Goal: Information Seeking & Learning: Learn about a topic

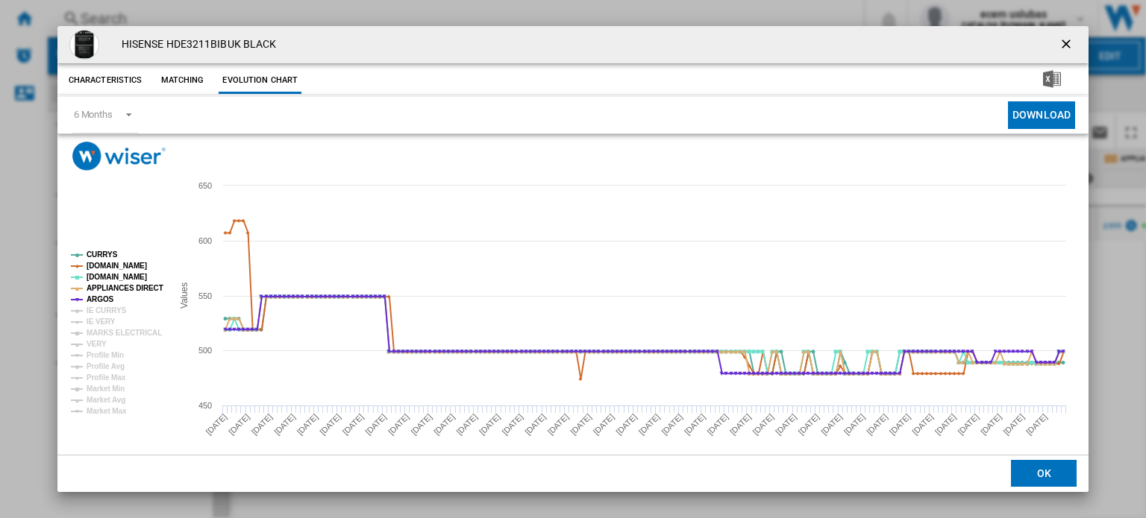
click at [1063, 34] on button "Product popup" at bounding box center [1068, 45] width 30 height 30
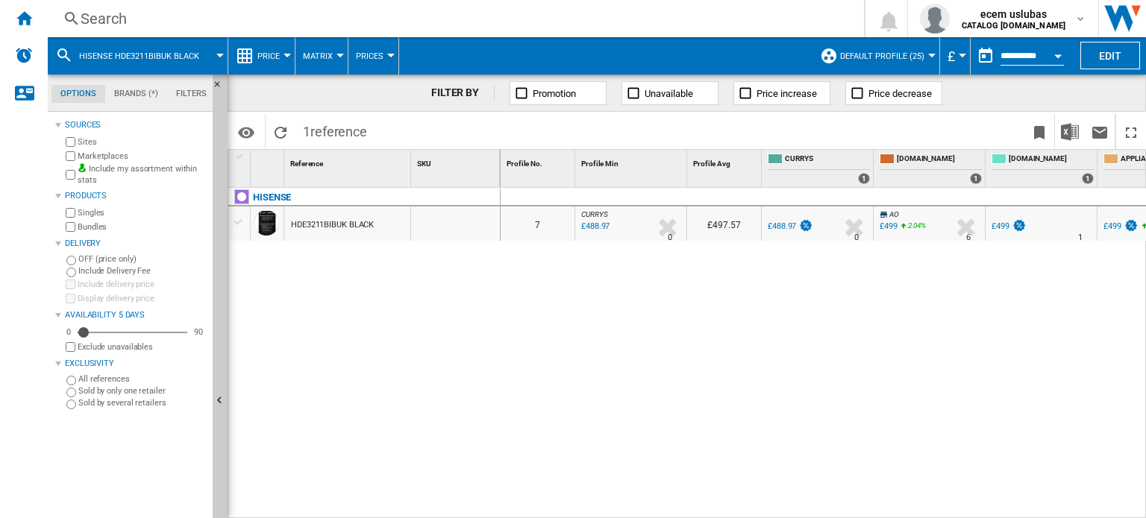
click at [128, 23] on div "Search" at bounding box center [453, 18] width 744 height 21
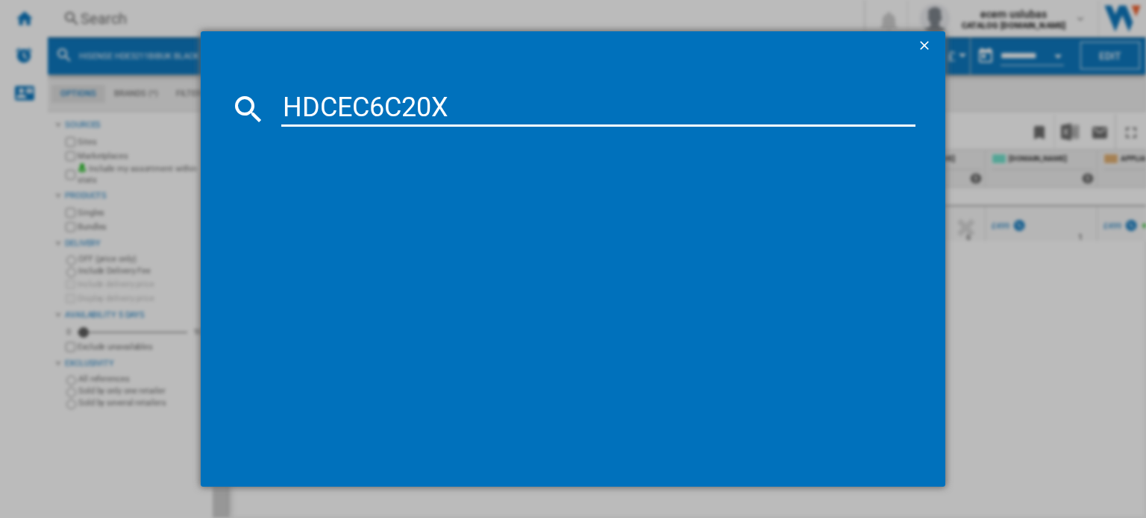
type input "HDCEC6C20X"
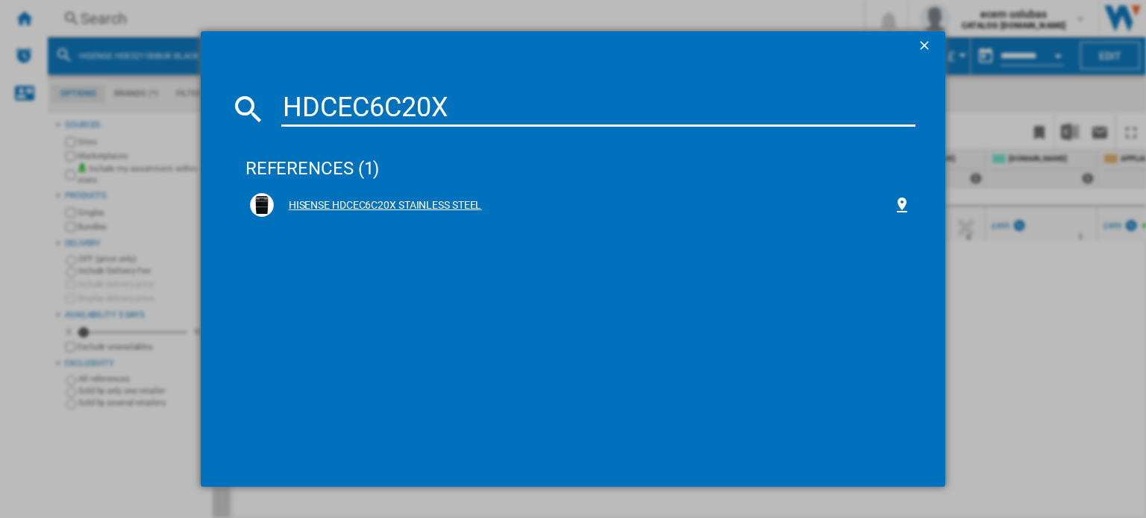
click at [314, 198] on div "HISENSE HDCEC6C20X STAINLESS STEEL" at bounding box center [583, 205] width 619 height 15
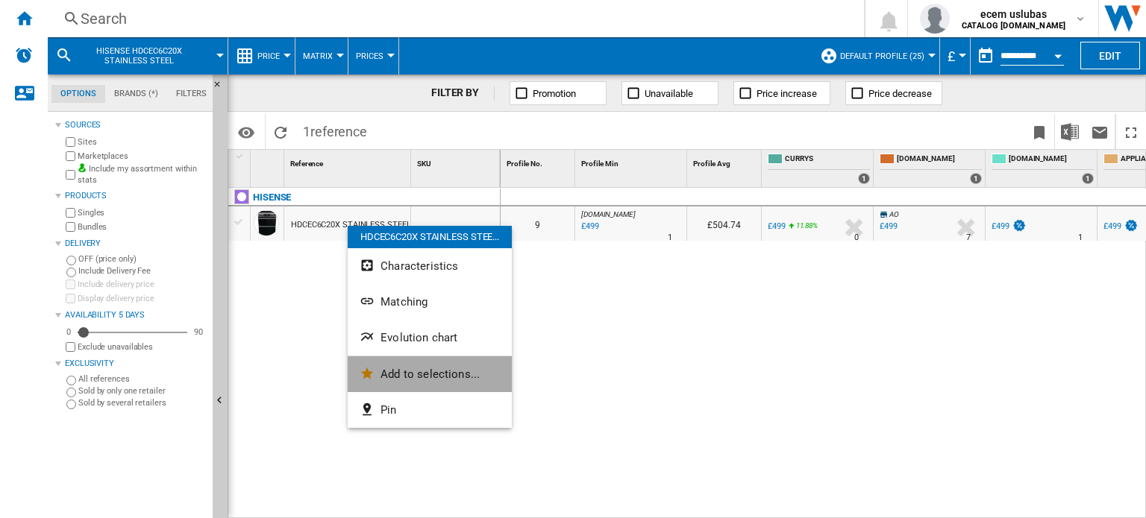
click at [424, 375] on span "Add to selections..." at bounding box center [429, 374] width 99 height 13
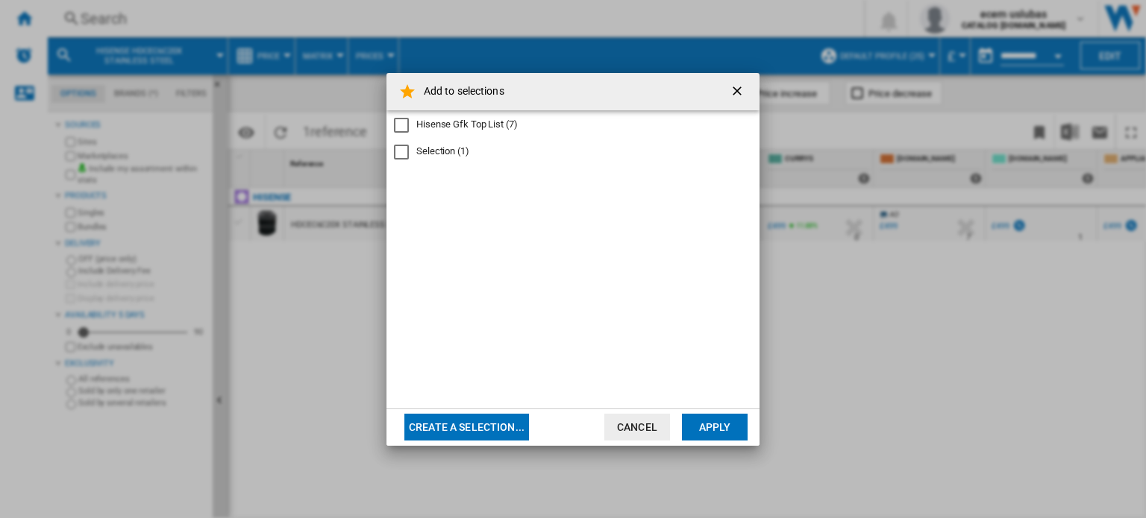
click at [409, 124] on div "Hisense Gfk Top List" at bounding box center [401, 125] width 15 height 15
click at [721, 429] on button "Apply" at bounding box center [715, 427] width 66 height 27
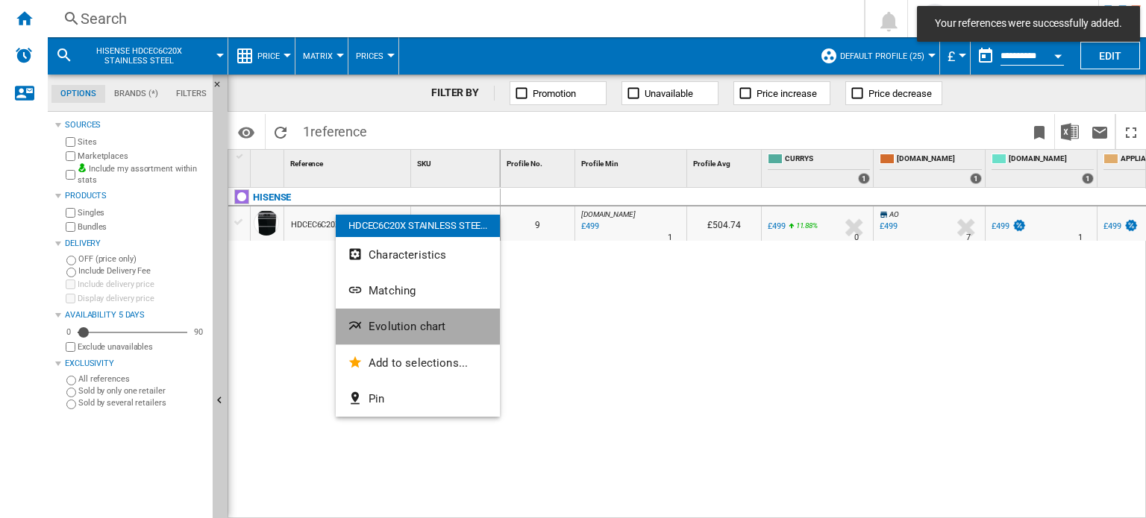
click at [393, 336] on button "Evolution chart" at bounding box center [418, 327] width 164 height 36
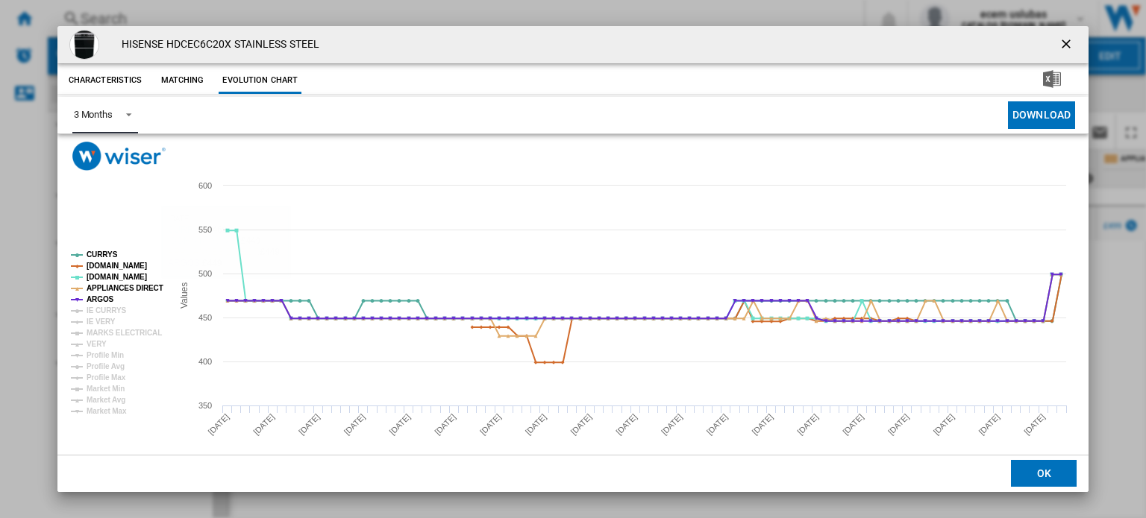
click at [122, 116] on span "Product popup" at bounding box center [125, 113] width 18 height 13
click at [142, 158] on md-option "6 Months" at bounding box center [111, 152] width 101 height 36
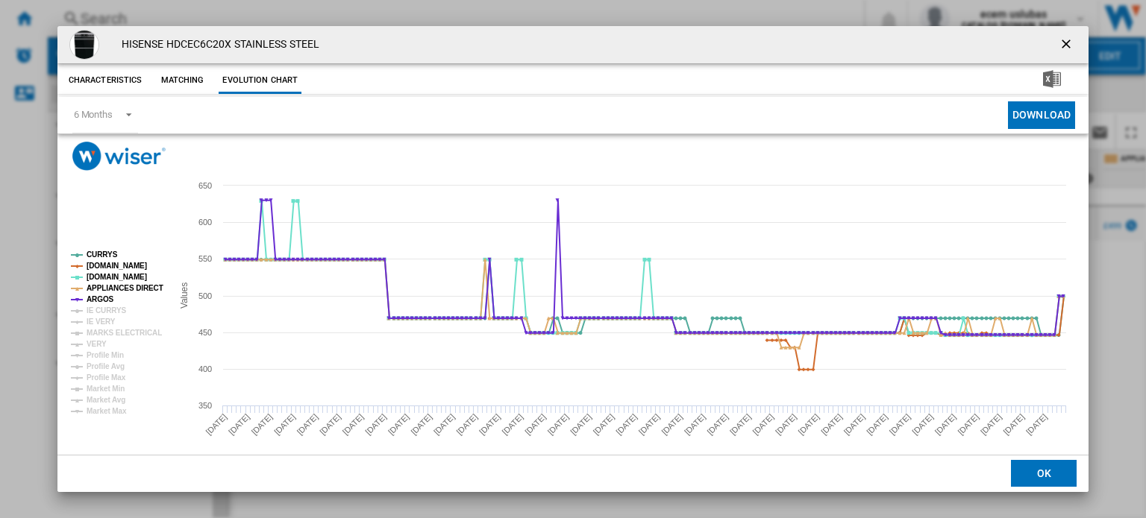
click at [1065, 46] on ng-md-icon "getI18NText('BUTTONS.CLOSE_DIALOG')" at bounding box center [1067, 46] width 18 height 18
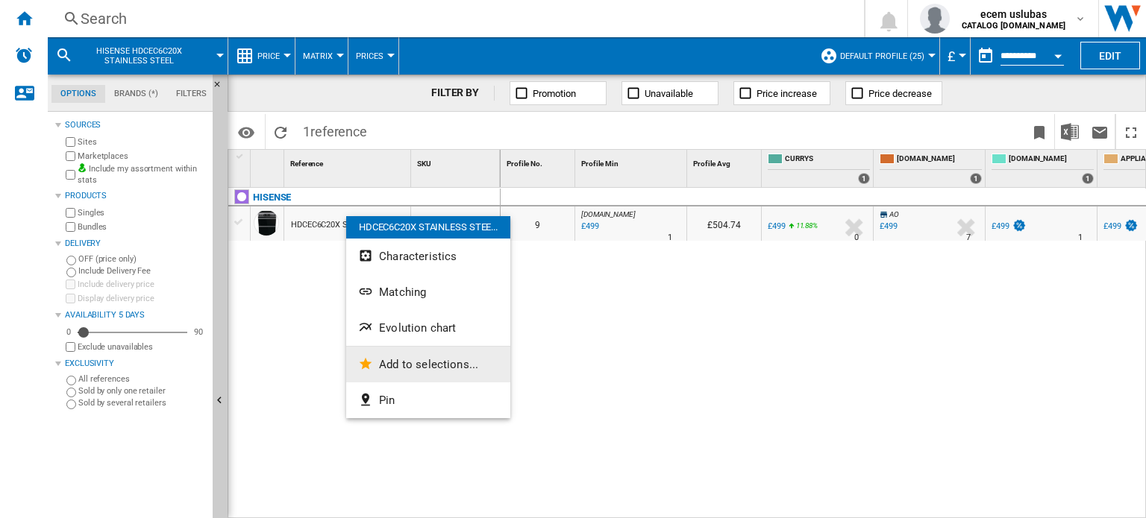
click at [410, 358] on span "Add to selections..." at bounding box center [428, 364] width 99 height 13
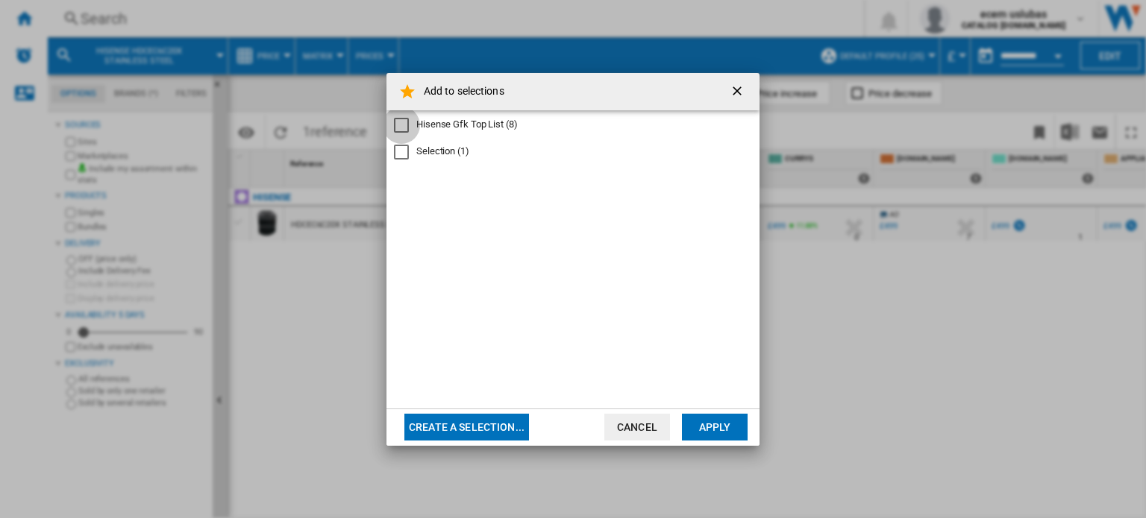
click at [401, 127] on div "Hisense Gfk Top List" at bounding box center [401, 125] width 15 height 15
click at [727, 431] on button "Apply" at bounding box center [715, 427] width 66 height 27
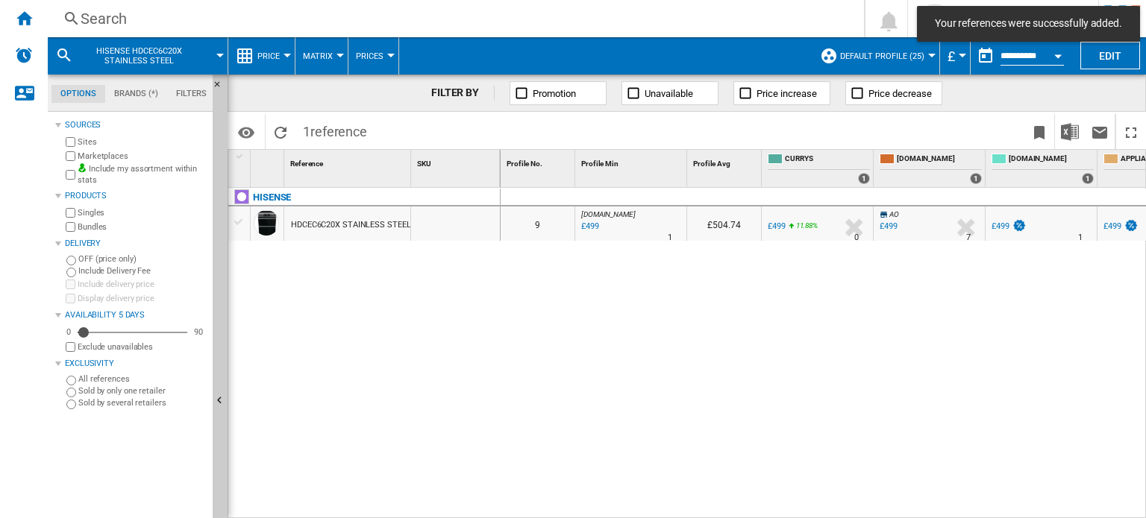
click at [427, 348] on div "HISENSE HDCEC6C20X STAINLESS STEEL" at bounding box center [364, 350] width 272 height 324
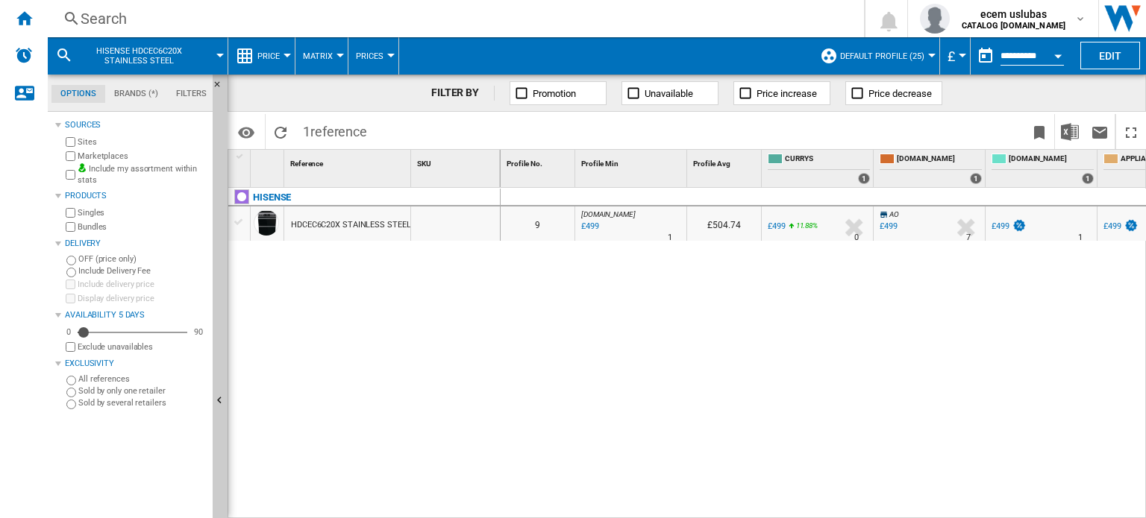
click at [143, 17] on div "Search" at bounding box center [453, 18] width 744 height 21
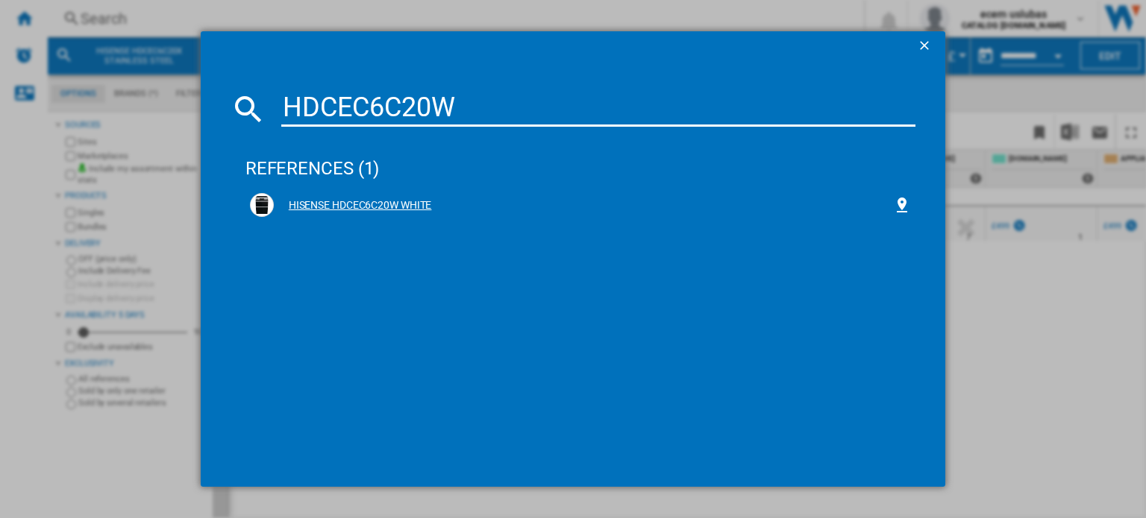
type input "HDCEC6C20W"
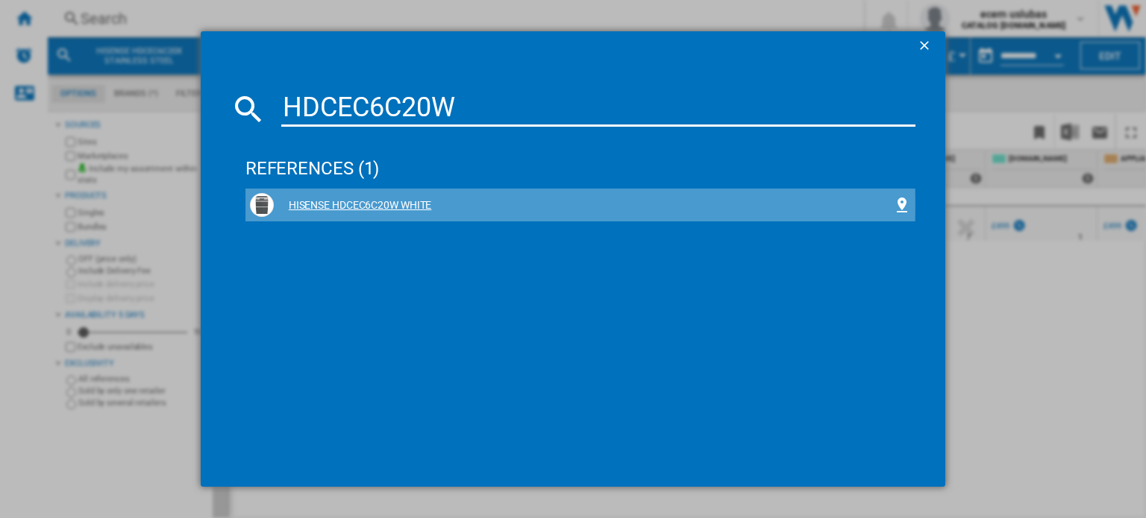
drag, startPoint x: 397, startPoint y: 205, endPoint x: 403, endPoint y: 192, distance: 14.7
click at [397, 205] on div "HISENSE HDCEC6C20W WHITE" at bounding box center [583, 205] width 619 height 15
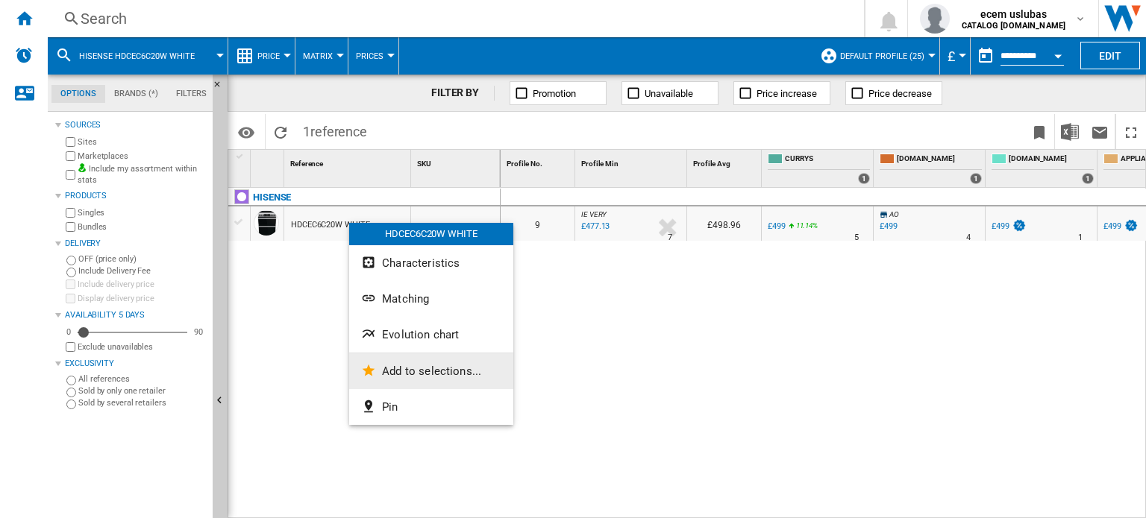
click at [426, 369] on span "Add to selections..." at bounding box center [431, 371] width 99 height 13
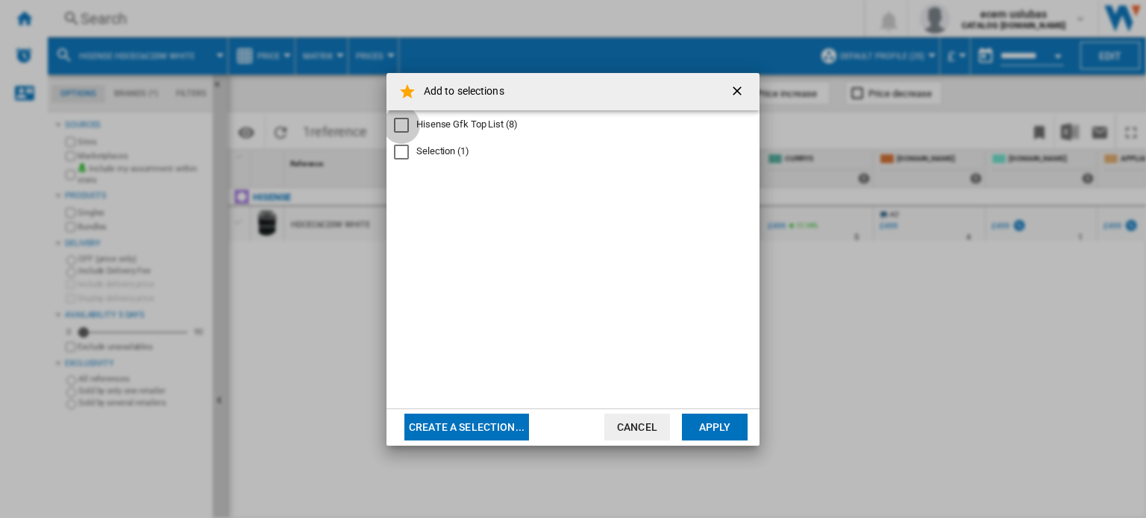
click at [406, 125] on div "Hisense Gfk Top List" at bounding box center [401, 125] width 15 height 15
click at [709, 424] on button "Apply" at bounding box center [715, 427] width 66 height 27
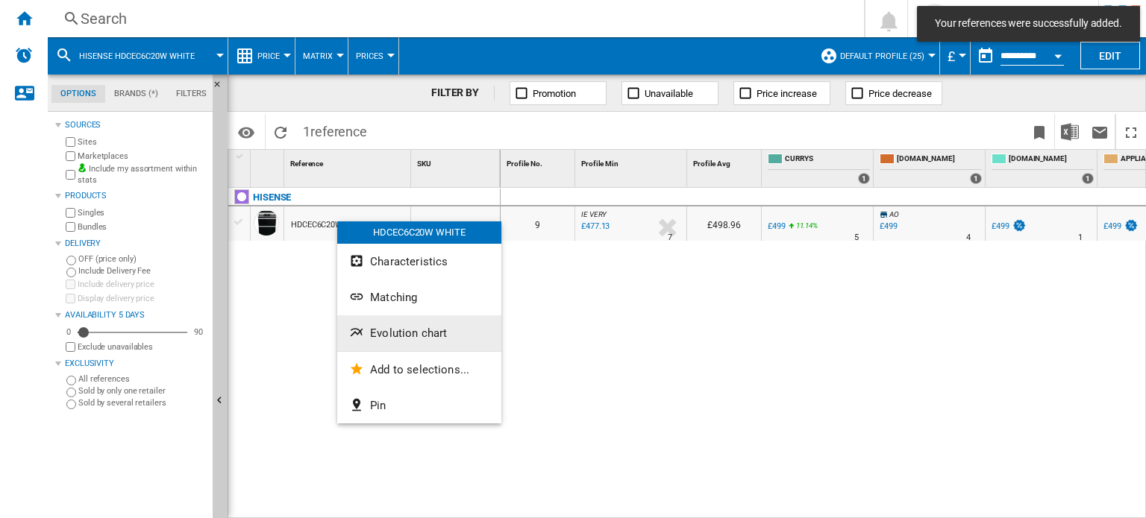
click at [432, 339] on span "Evolution chart" at bounding box center [408, 333] width 77 height 13
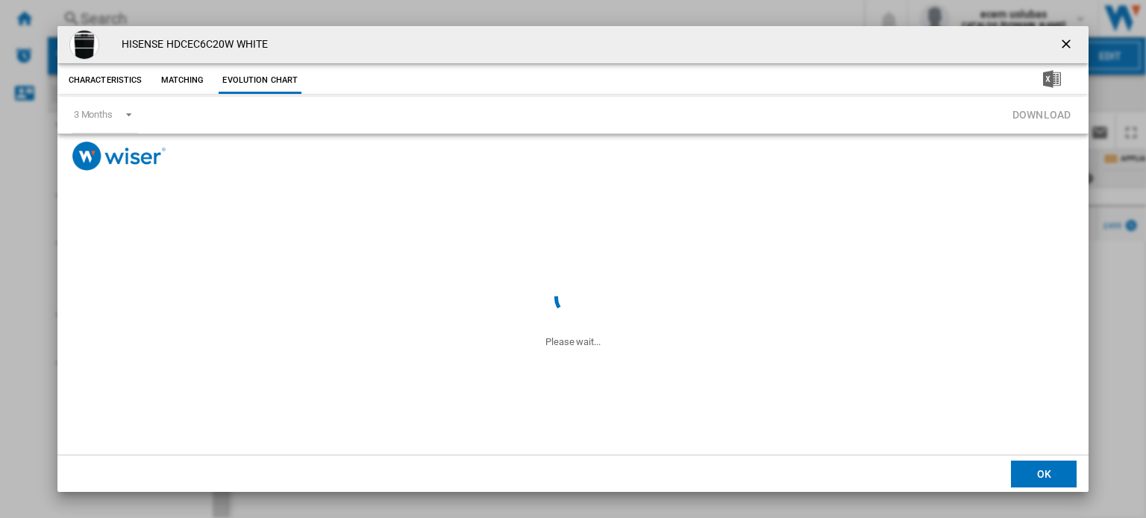
click at [188, 43] on h4 "HISENSE HDCEC6C20W WHITE" at bounding box center [191, 44] width 154 height 15
click at [188, 44] on h4 "HISENSE HDCEC6C20W WHITE" at bounding box center [191, 44] width 154 height 15
copy h4 "HDCEC6C20W"
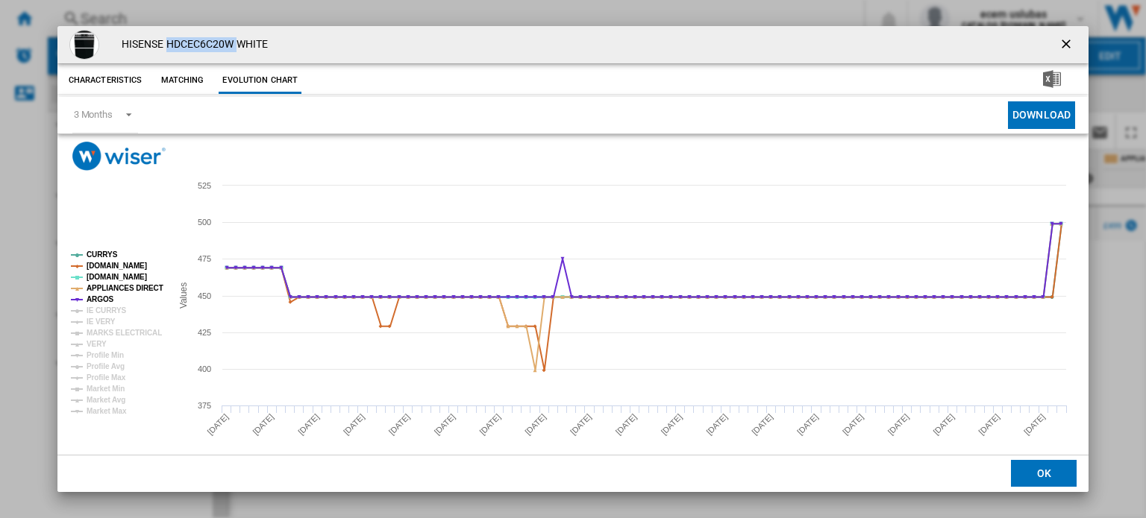
click at [1063, 35] on button "Product popup" at bounding box center [1068, 45] width 30 height 30
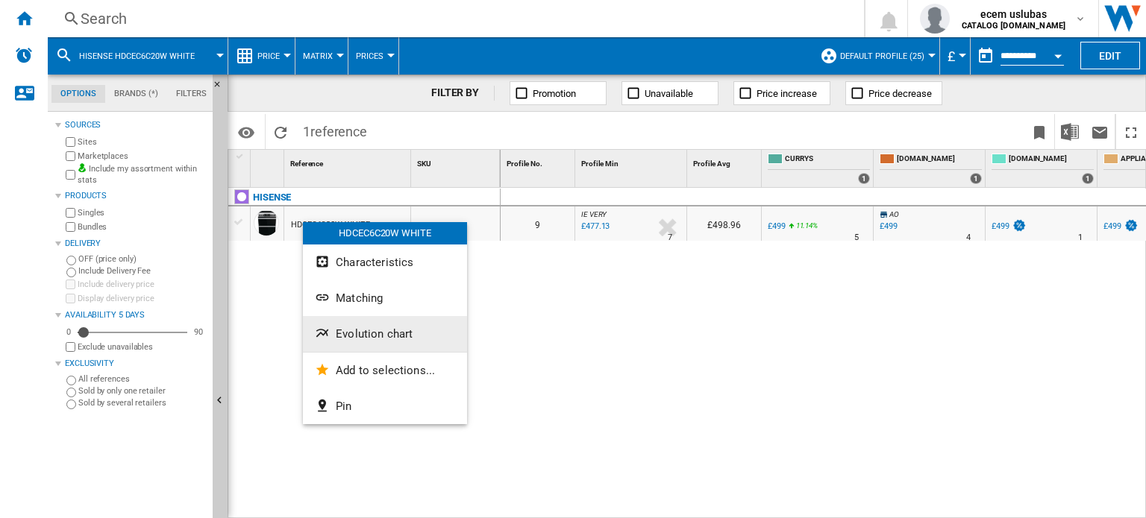
click at [412, 345] on button "Evolution chart" at bounding box center [385, 334] width 164 height 36
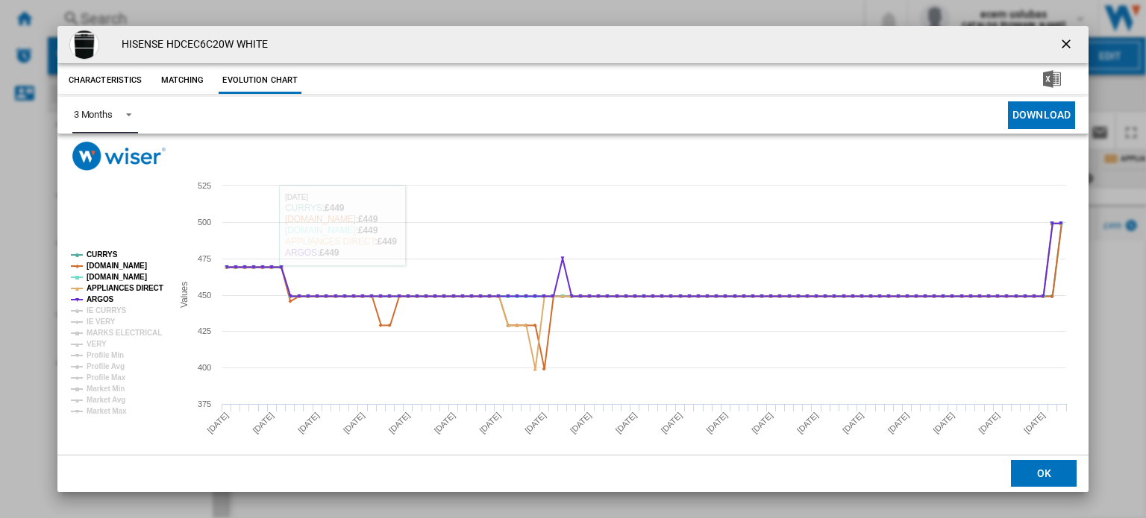
click at [122, 113] on span "Product popup" at bounding box center [125, 113] width 18 height 13
click at [123, 156] on md-option "6 Months" at bounding box center [111, 152] width 101 height 36
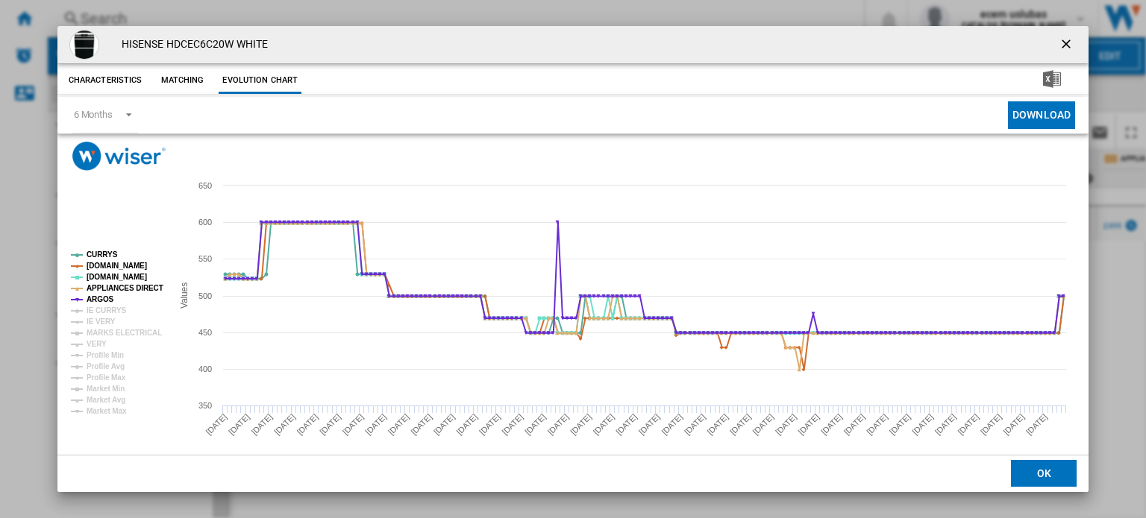
click at [1058, 40] on ng-md-icon "getI18NText('BUTTONS.CLOSE_DIALOG')" at bounding box center [1067, 46] width 18 height 18
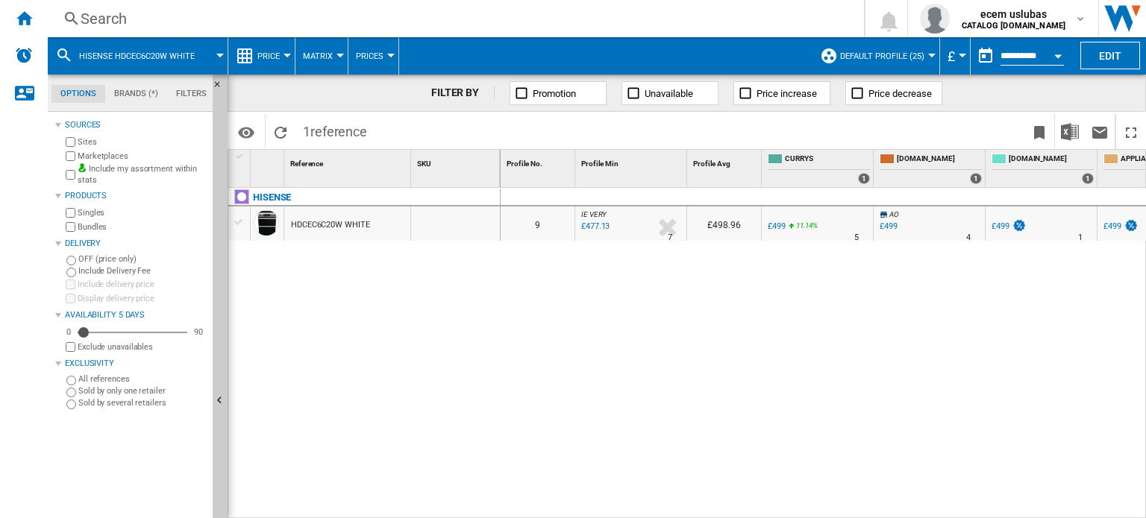
drag, startPoint x: 361, startPoint y: 230, endPoint x: 354, endPoint y: 223, distance: 10.0
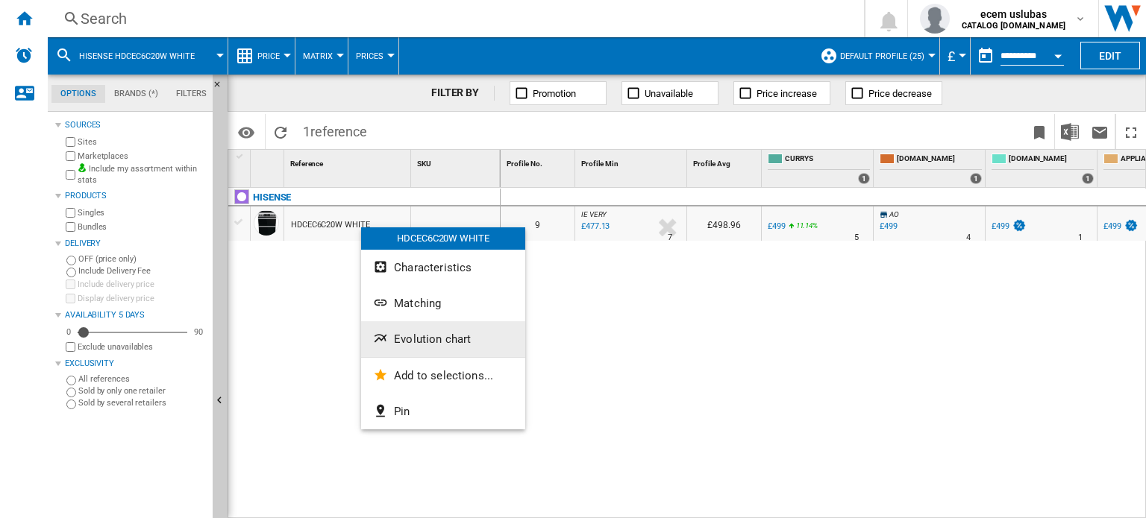
click at [418, 348] on button "Evolution chart" at bounding box center [443, 339] width 164 height 36
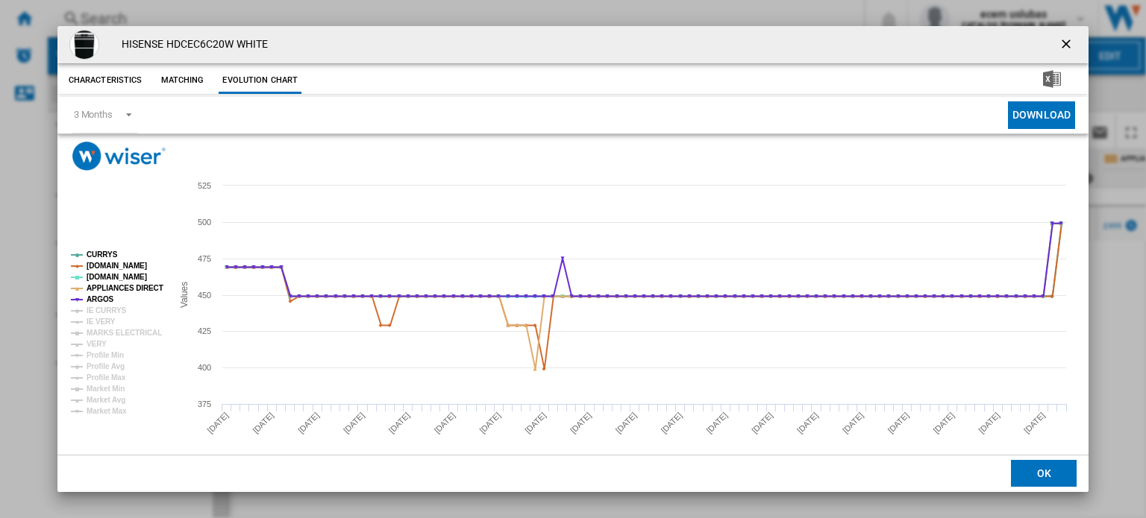
click at [1053, 44] on button "Product popup" at bounding box center [1068, 45] width 30 height 30
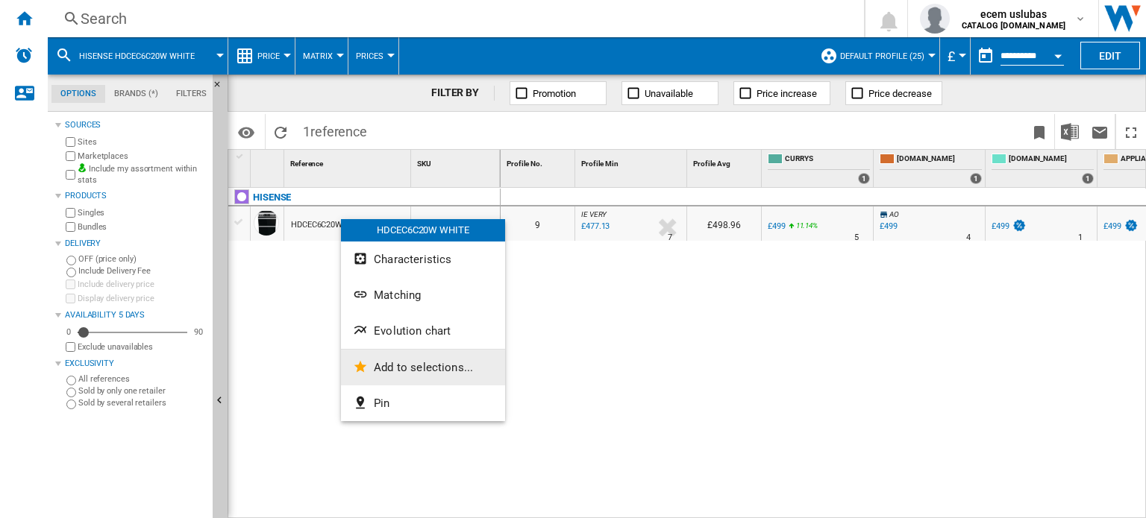
click at [439, 360] on button "Add to selections..." at bounding box center [423, 368] width 164 height 36
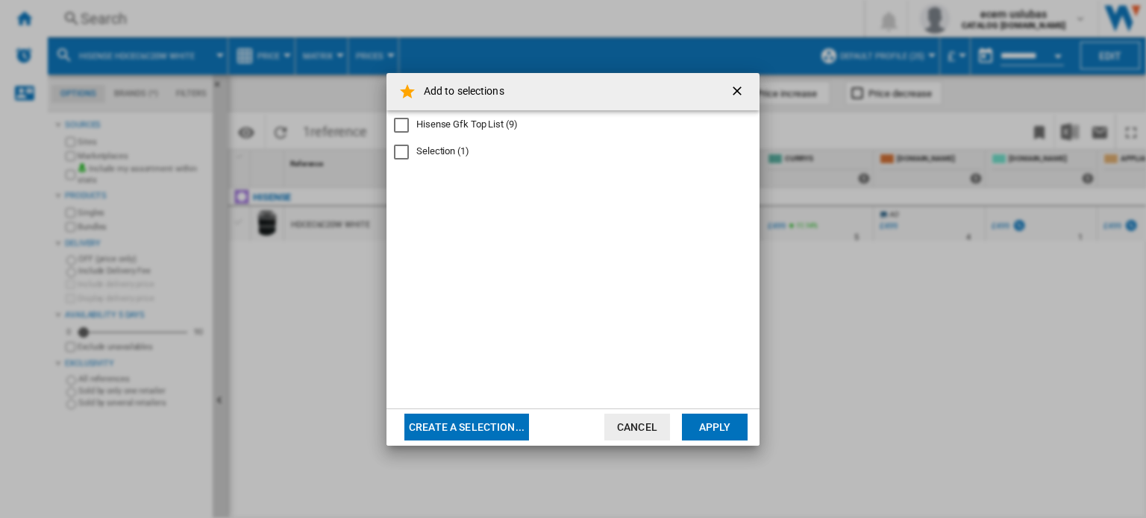
click at [473, 128] on div "Hisense Gfk Top List (9)" at bounding box center [466, 124] width 101 height 13
click at [705, 437] on button "Apply" at bounding box center [715, 427] width 66 height 27
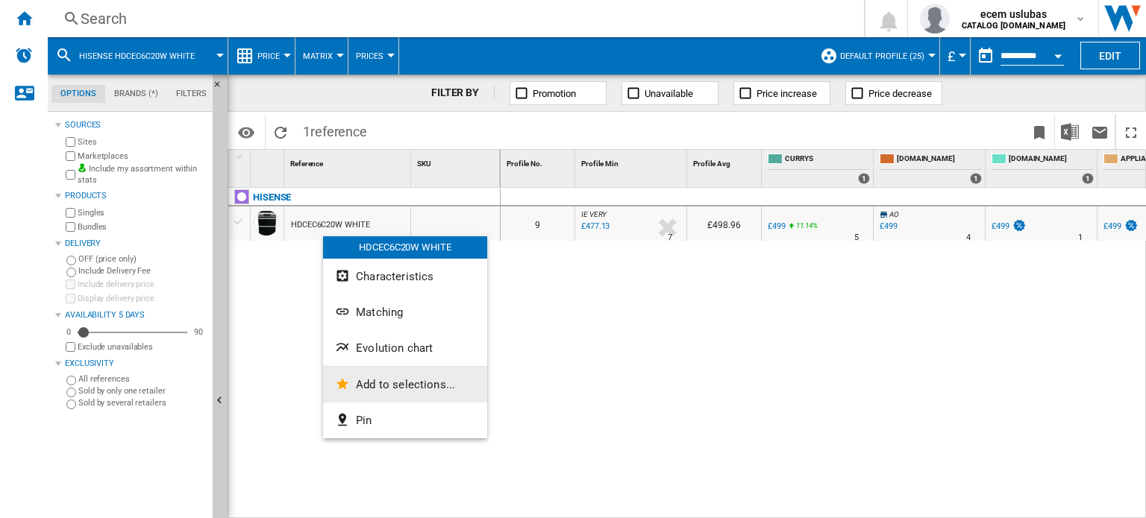
click at [410, 384] on span "Add to selections..." at bounding box center [405, 384] width 99 height 13
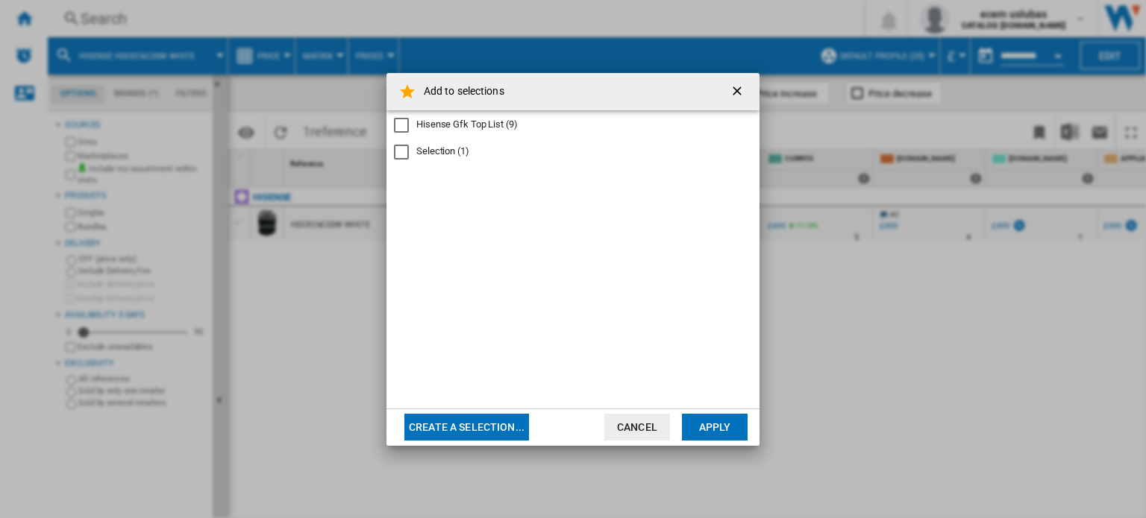
click at [504, 130] on div "Hisense Gfk Top List (9)" at bounding box center [466, 124] width 101 height 13
click at [695, 424] on button "Apply" at bounding box center [715, 427] width 66 height 27
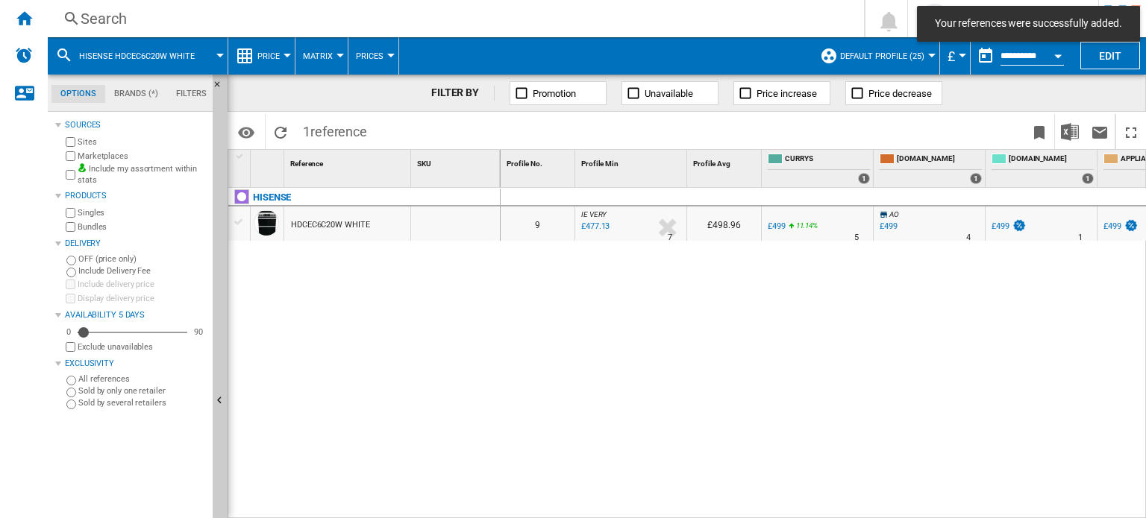
click at [1050, 11] on div "Your references were successfully added." at bounding box center [1028, 24] width 223 height 36
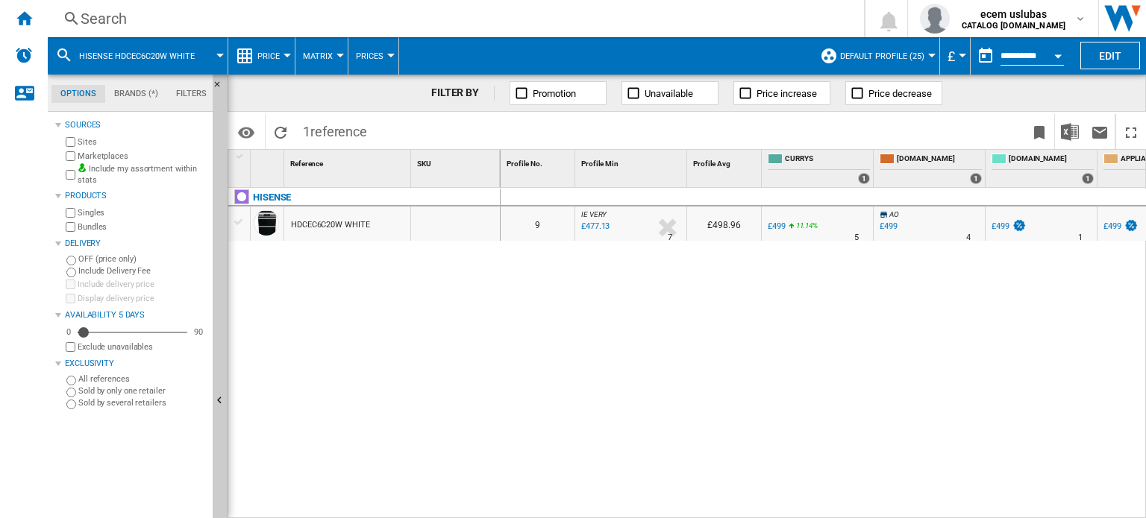
click at [904, 58] on span "Default profile (25)" at bounding box center [882, 56] width 84 height 10
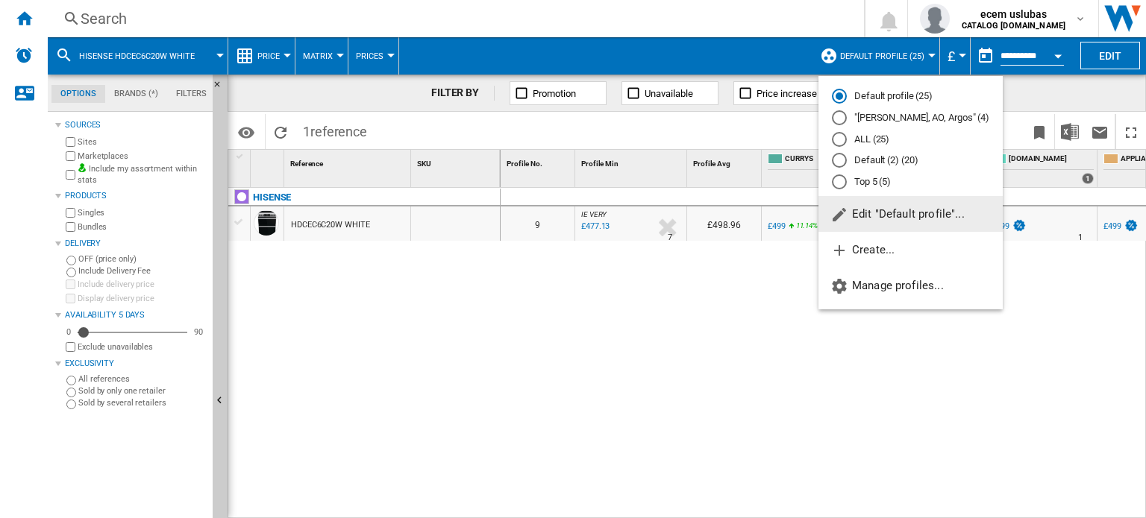
click at [903, 57] on md-backdrop at bounding box center [573, 259] width 1146 height 518
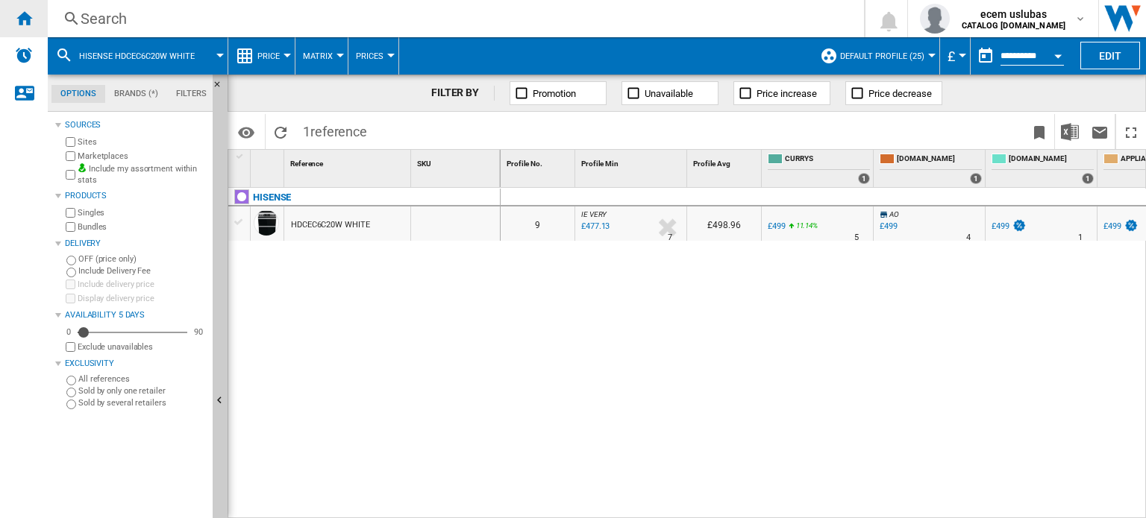
click at [32, 21] on ng-md-icon "Home" at bounding box center [24, 18] width 18 height 18
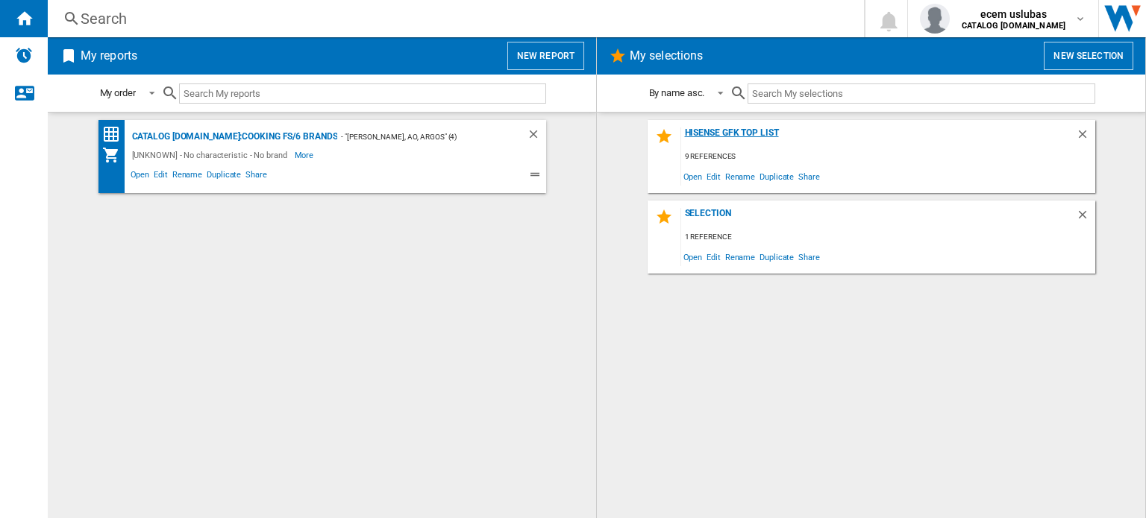
click at [803, 142] on div "Hisense Gfk Top List" at bounding box center [878, 138] width 395 height 20
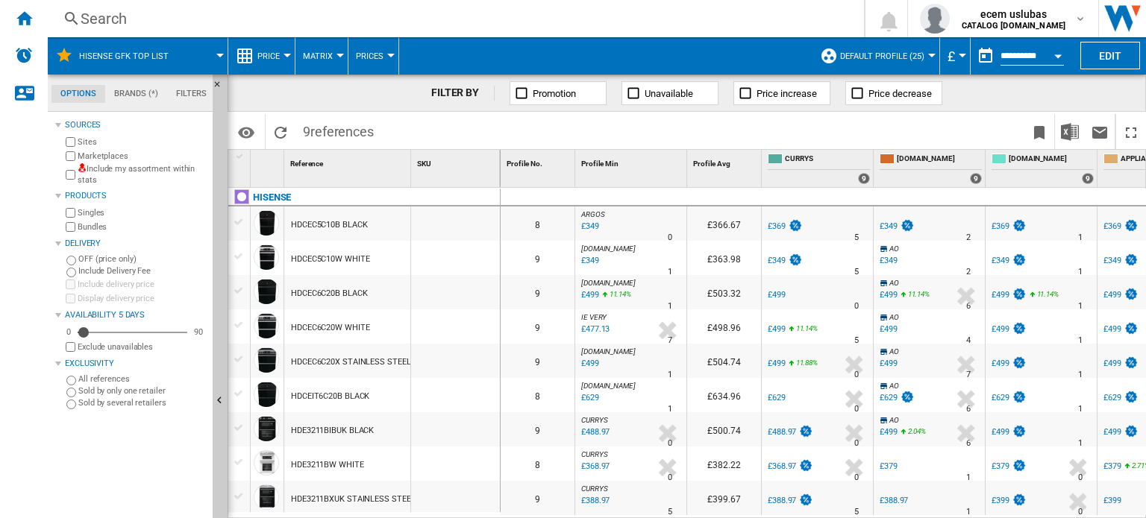
click at [327, 327] on div "HDCEC6C20W WHITE" at bounding box center [330, 328] width 78 height 34
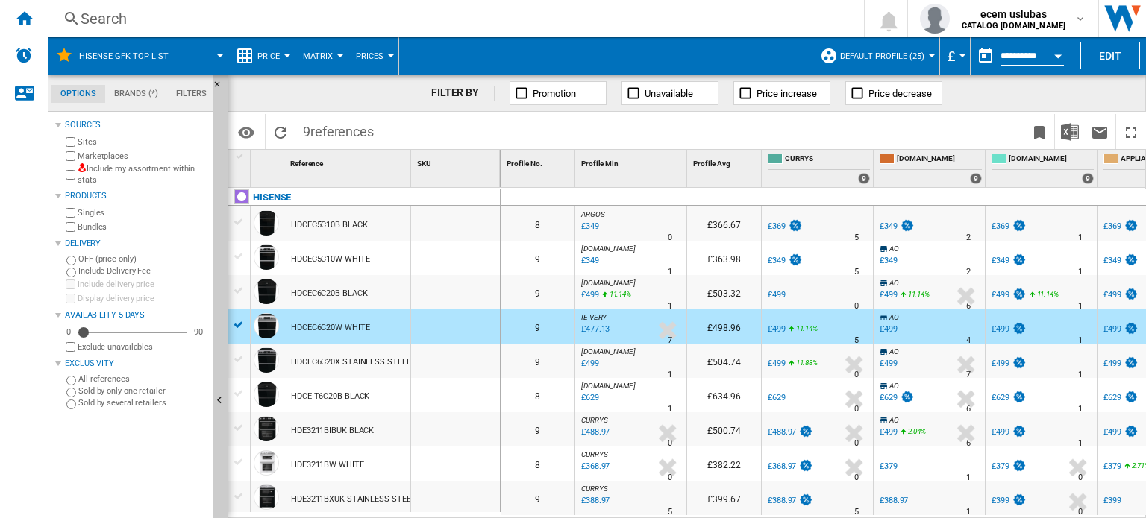
drag, startPoint x: 342, startPoint y: 330, endPoint x: 318, endPoint y: 333, distance: 24.7
click at [318, 333] on div "HDCEC6C20W WHITE" at bounding box center [330, 328] width 78 height 34
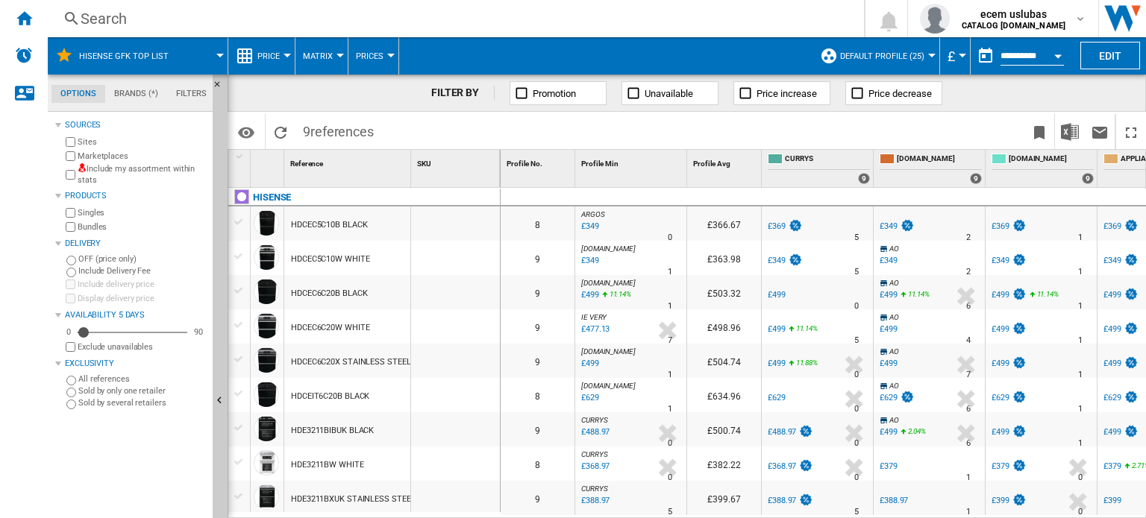
click at [318, 327] on div "HDCEC6C20W WHITE" at bounding box center [330, 328] width 78 height 34
click at [319, 327] on div "HDCEC6C20W WHITE" at bounding box center [330, 328] width 78 height 34
click at [322, 327] on div "HDCEC6C20W WHITE" at bounding box center [330, 328] width 78 height 34
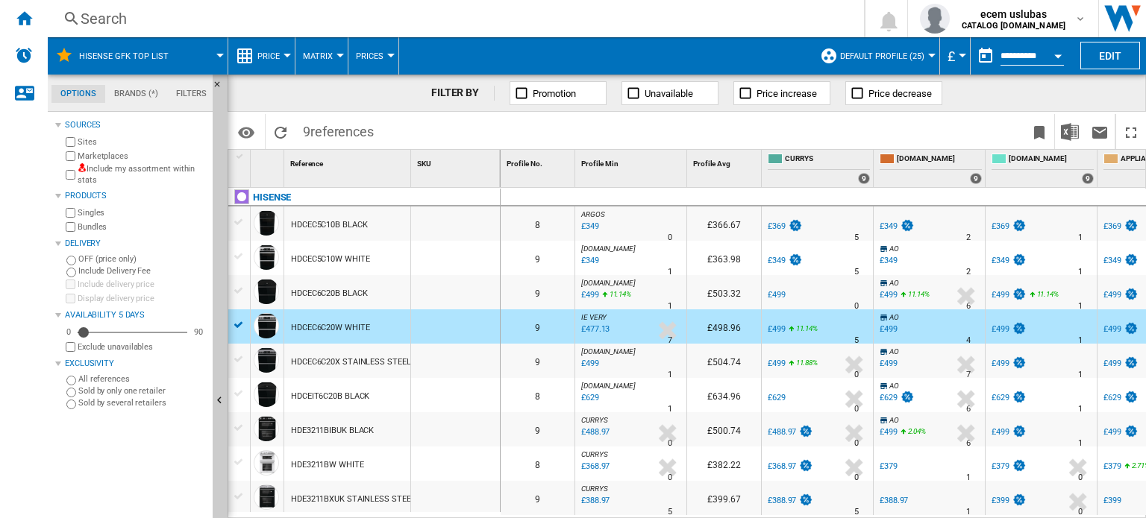
click at [322, 327] on div "HDCEC6C20W WHITE" at bounding box center [330, 328] width 78 height 34
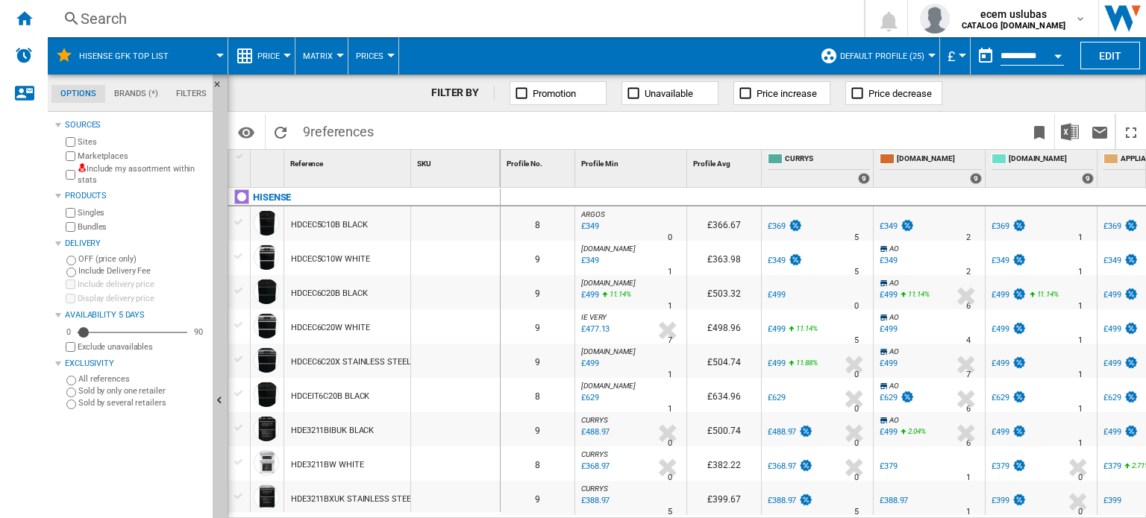
drag, startPoint x: 337, startPoint y: 260, endPoint x: 289, endPoint y: 253, distance: 48.2
click at [289, 253] on div "HDCEC5C10W WHITE" at bounding box center [347, 258] width 126 height 34
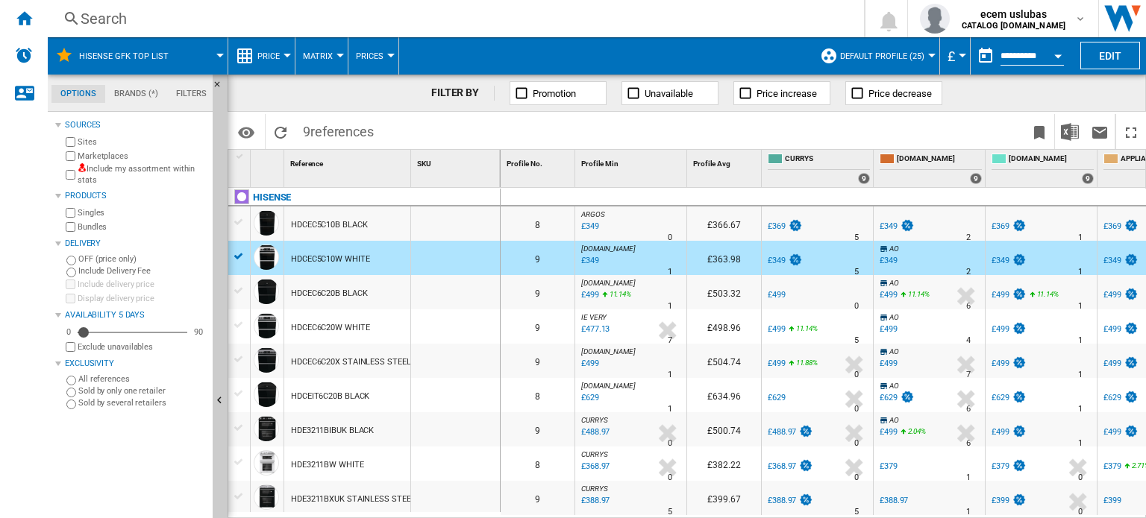
drag, startPoint x: 288, startPoint y: 259, endPoint x: 342, endPoint y: 258, distance: 53.7
click at [342, 258] on div "HDCEC5C10W WHITE" at bounding box center [347, 258] width 126 height 34
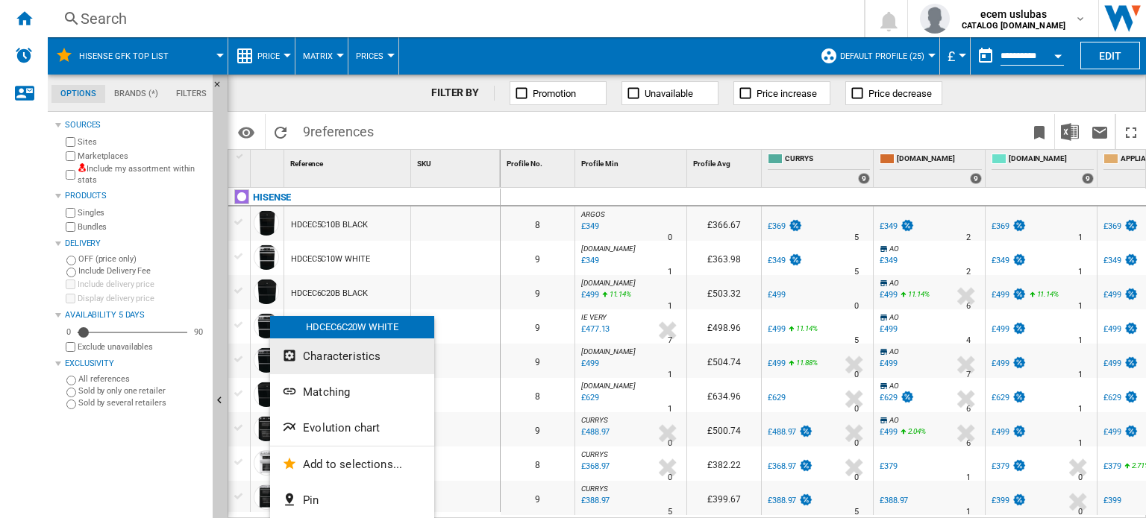
click at [298, 357] on ng-md-icon "Characteristics" at bounding box center [291, 357] width 18 height 18
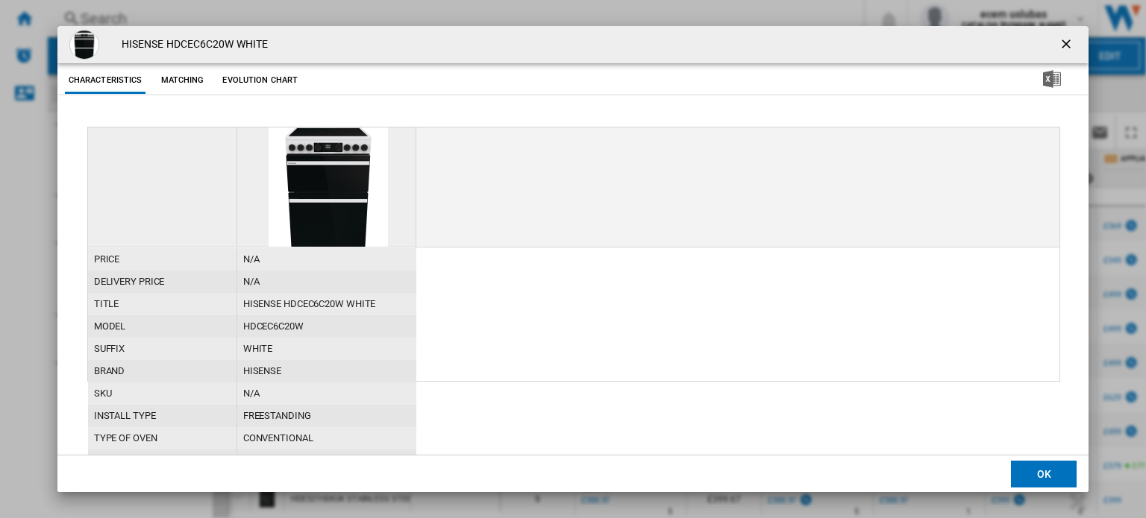
scroll to position [149, 0]
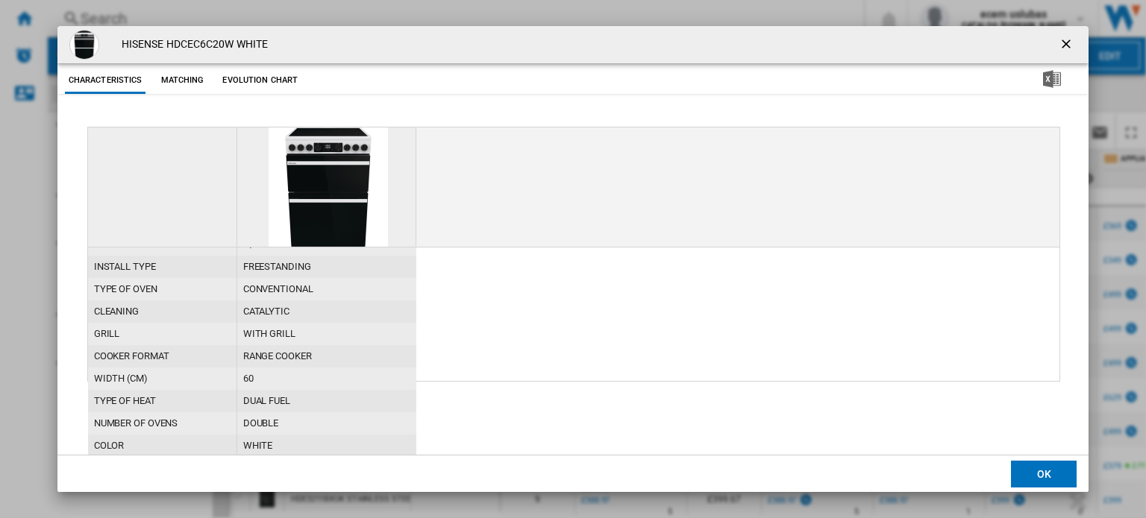
click at [1067, 57] on button "Product popup" at bounding box center [1068, 45] width 30 height 30
